Goal: Task Accomplishment & Management: Manage account settings

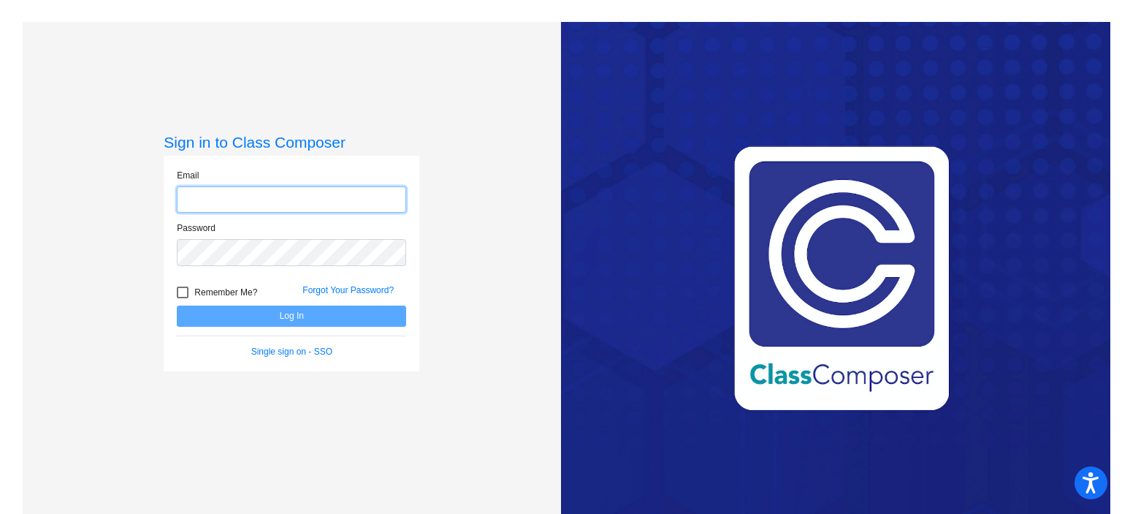
type input "[EMAIL_ADDRESS][DOMAIN_NAME]"
click at [460, 189] on div "Sign in to Class Composer Email [EMAIL_ADDRESS][DOMAIN_NAME] Password Remember …" at bounding box center [292, 279] width 538 height 514
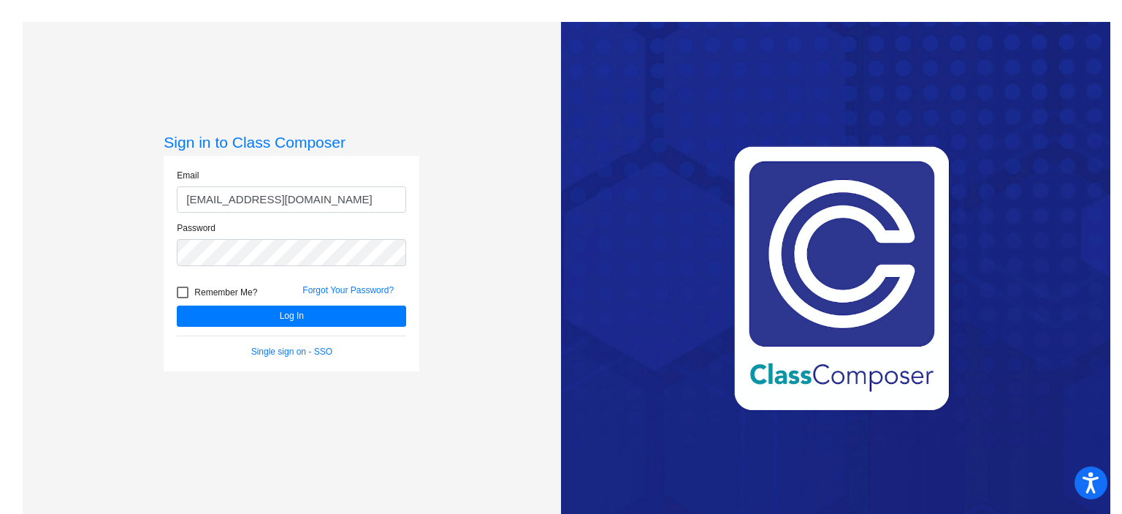
click at [369, 302] on div "Forgot Your Password?" at bounding box center [354, 294] width 126 height 22
click at [370, 307] on button "Log In" at bounding box center [291, 315] width 229 height 21
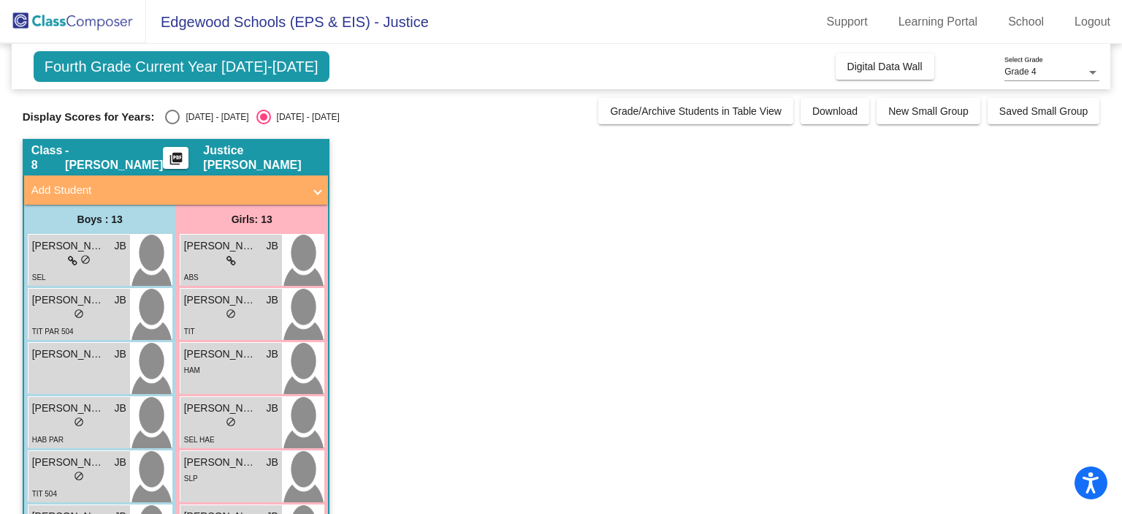
click at [196, 117] on div "[DATE] - [DATE]" at bounding box center [214, 116] width 69 height 13
click at [172, 124] on input "[DATE] - [DATE]" at bounding box center [172, 124] width 1 height 1
radio input "true"
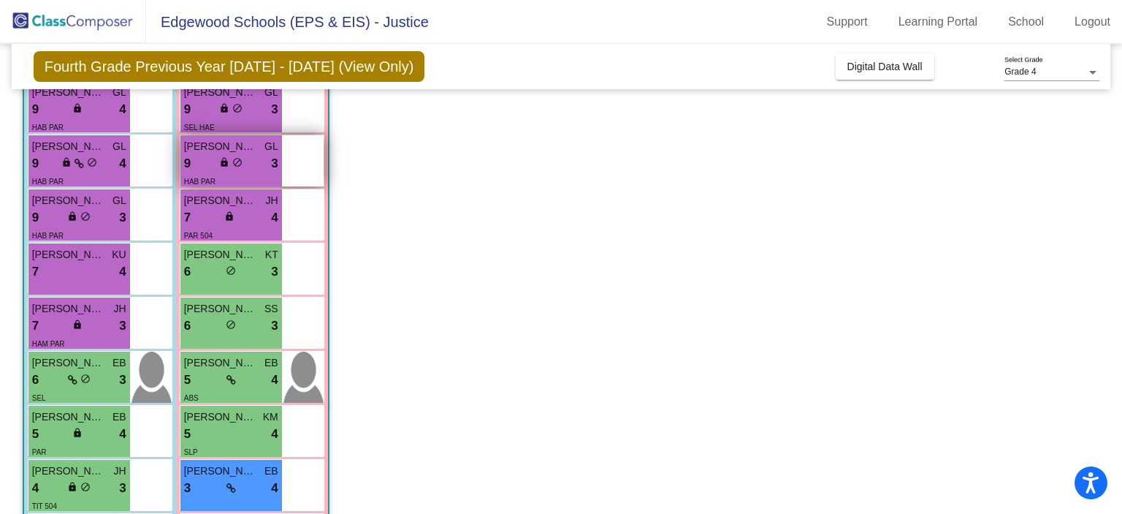
scroll to position [213, 0]
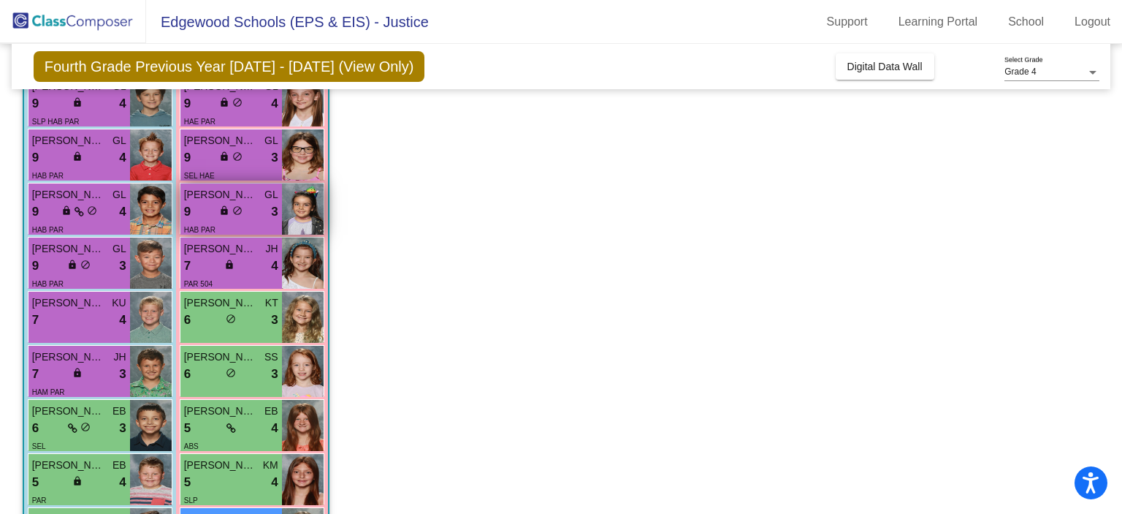
click at [237, 298] on span "[PERSON_NAME]" at bounding box center [220, 302] width 73 height 15
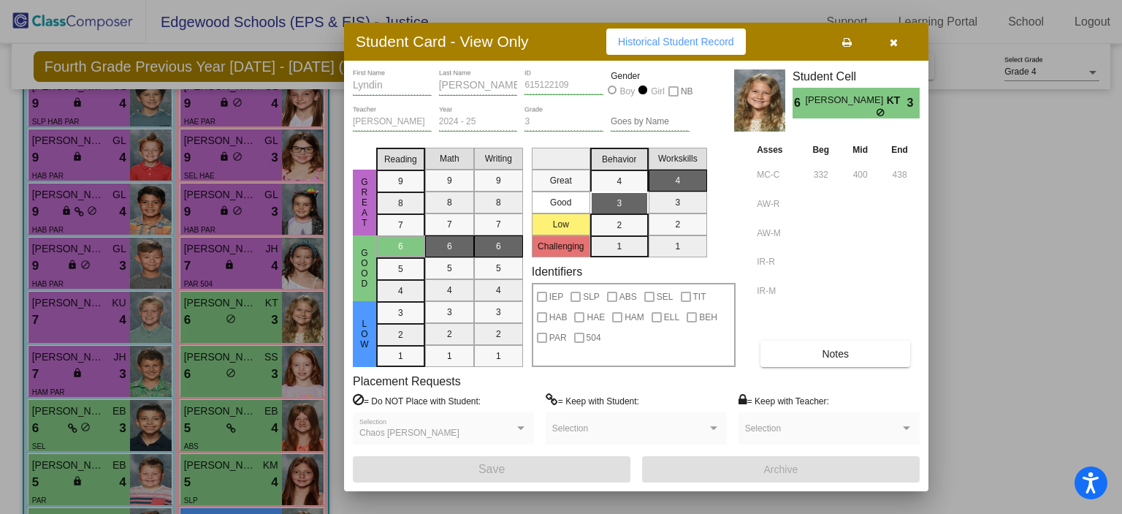
click at [901, 39] on button "button" at bounding box center [893, 41] width 47 height 26
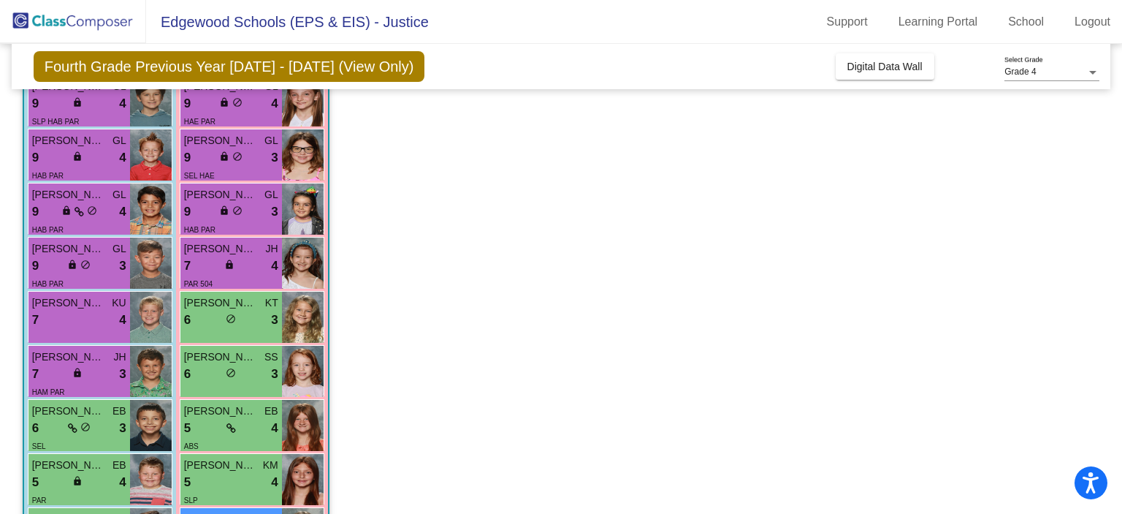
scroll to position [445, 0]
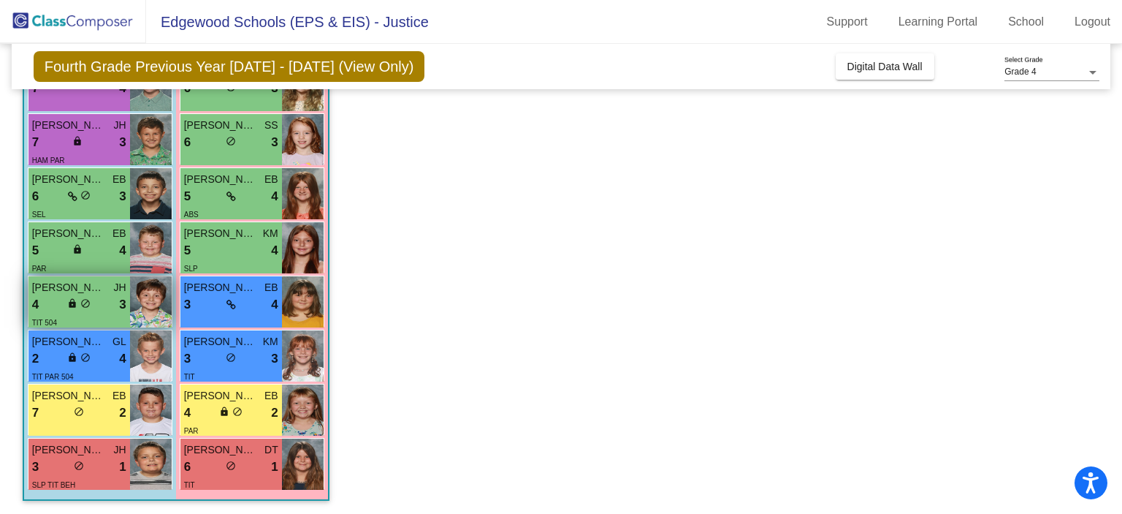
click at [89, 297] on div "lock do_not_disturb_alt" at bounding box center [78, 304] width 23 height 15
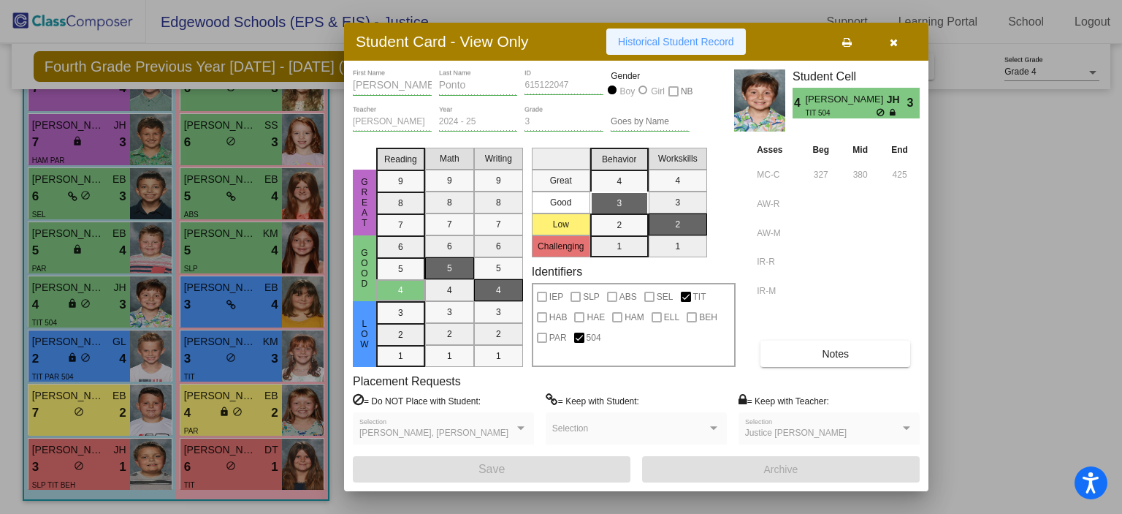
click at [728, 37] on span "Historical Student Record" at bounding box center [676, 42] width 116 height 12
